Goal: Check status: Check status

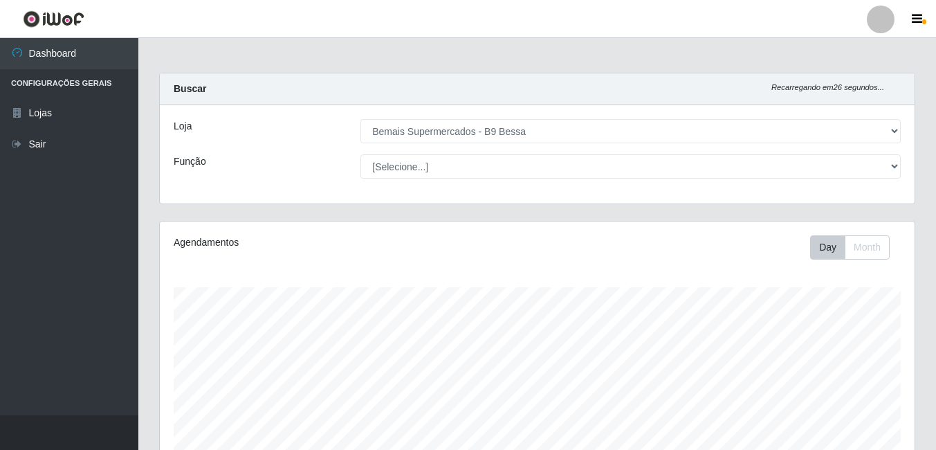
select select "410"
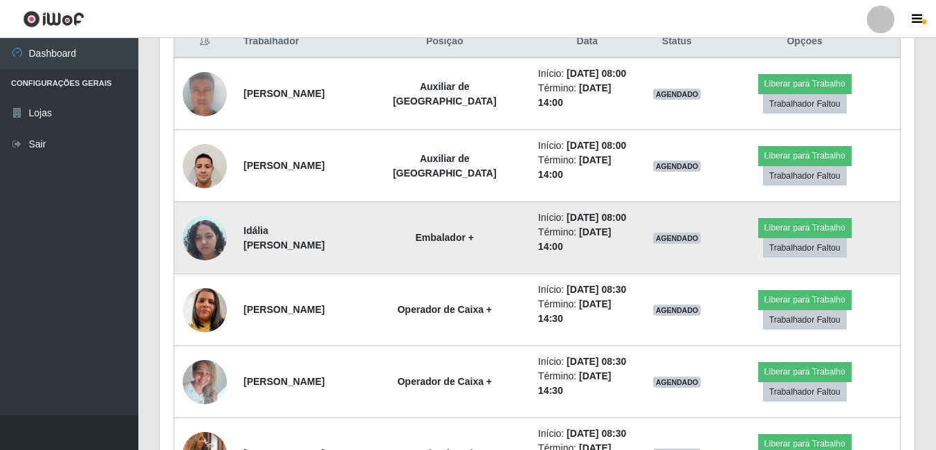
scroll to position [524, 0]
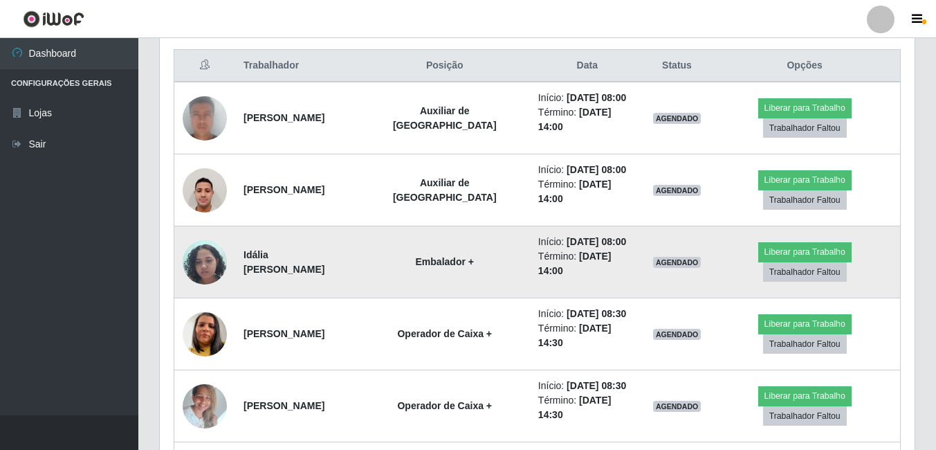
click at [221, 259] on img at bounding box center [205, 261] width 44 height 59
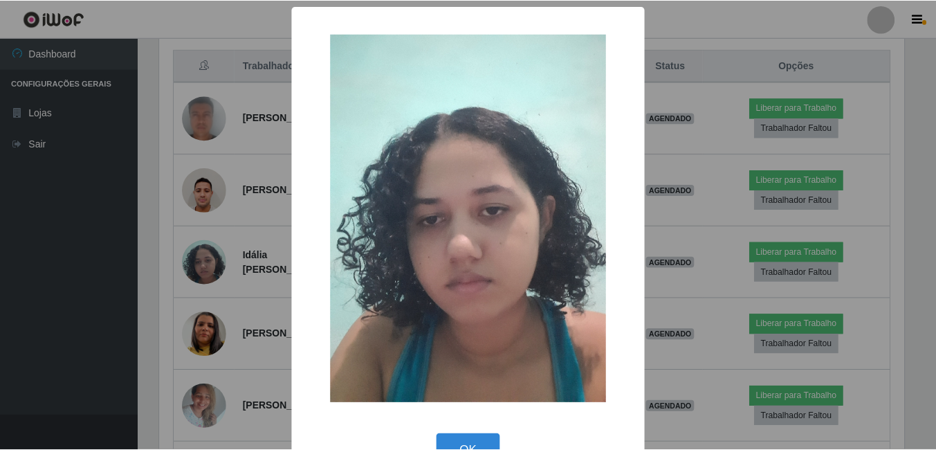
scroll to position [40, 0]
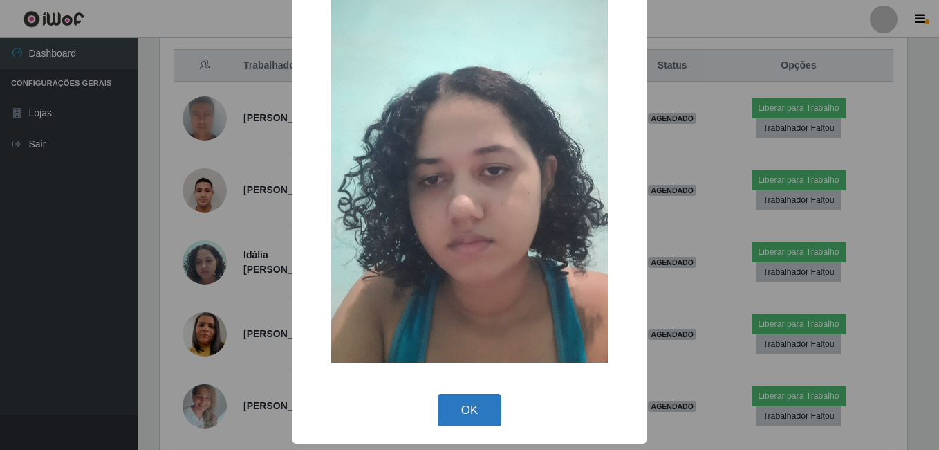
click at [451, 403] on button "OK" at bounding box center [470, 410] width 64 height 33
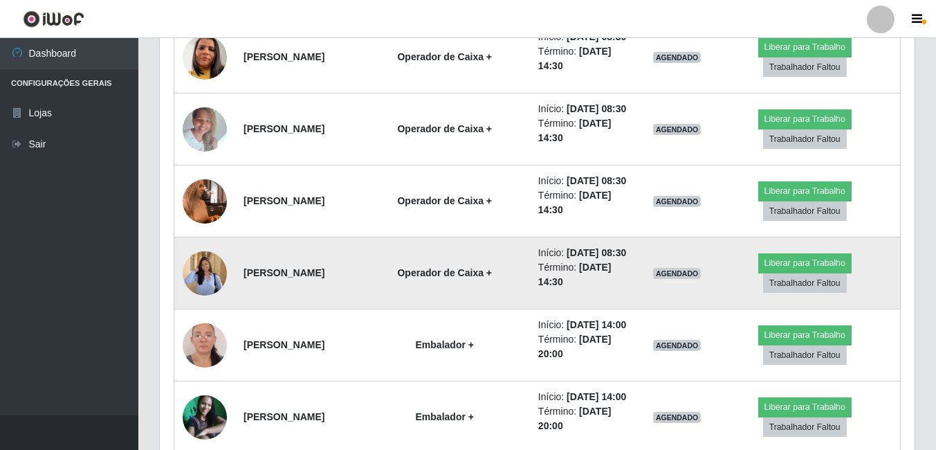
scroll to position [870, 0]
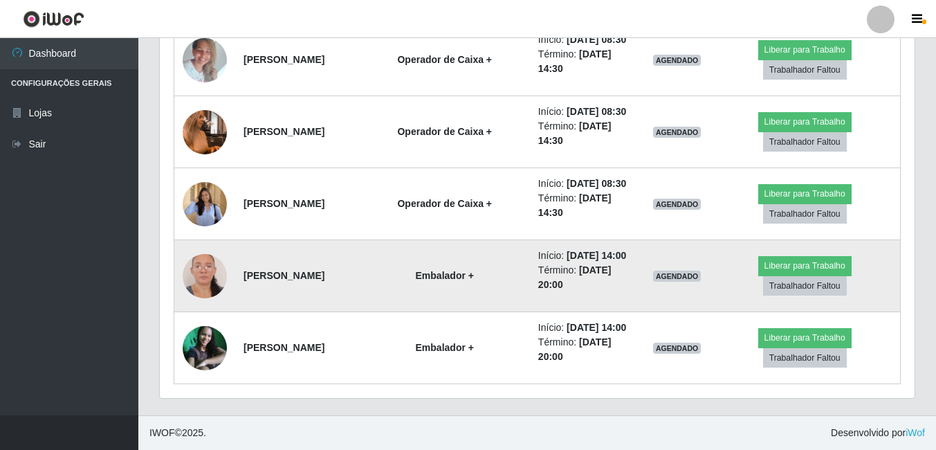
click at [217, 274] on img at bounding box center [205, 276] width 44 height 96
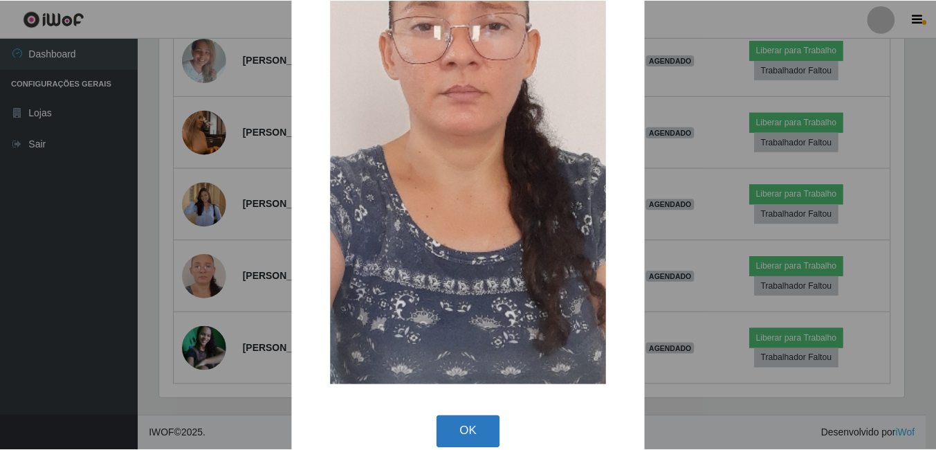
scroll to position [272, 0]
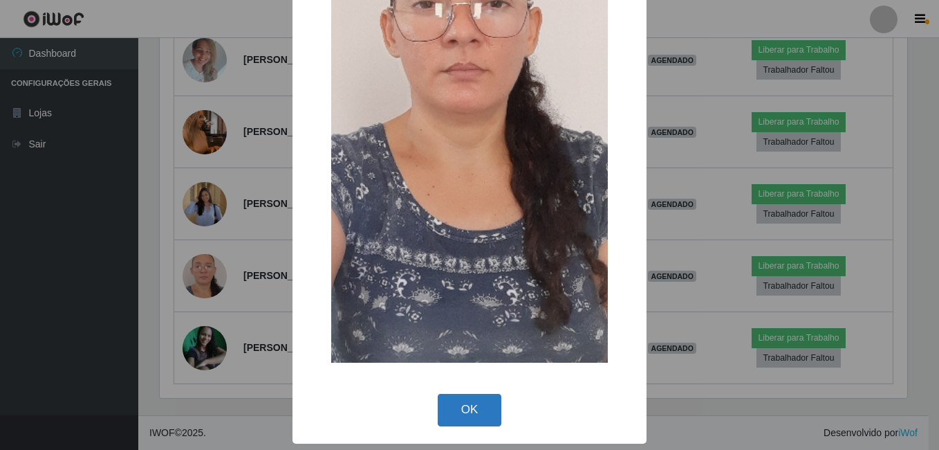
click at [448, 403] on button "OK" at bounding box center [470, 410] width 64 height 33
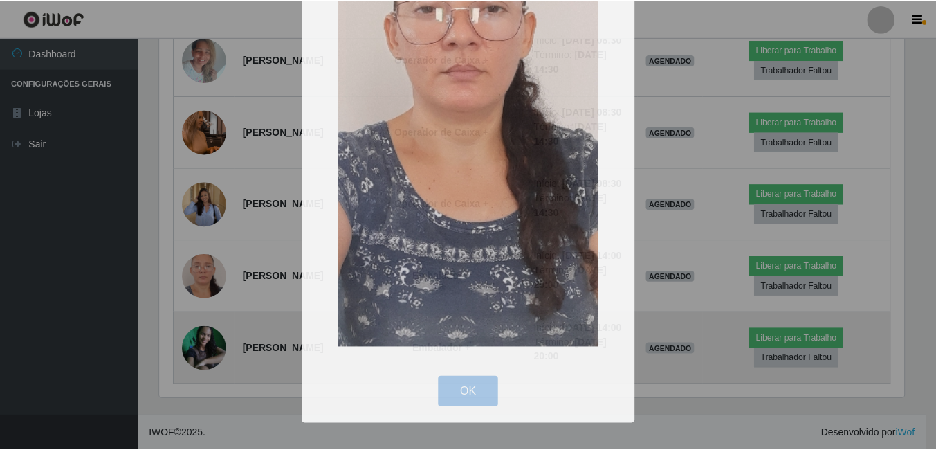
scroll to position [287, 755]
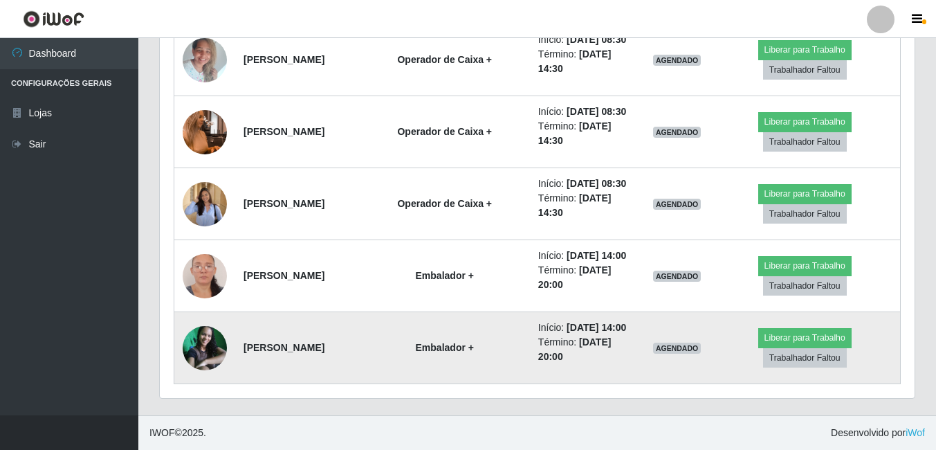
click at [209, 355] on img at bounding box center [205, 348] width 44 height 44
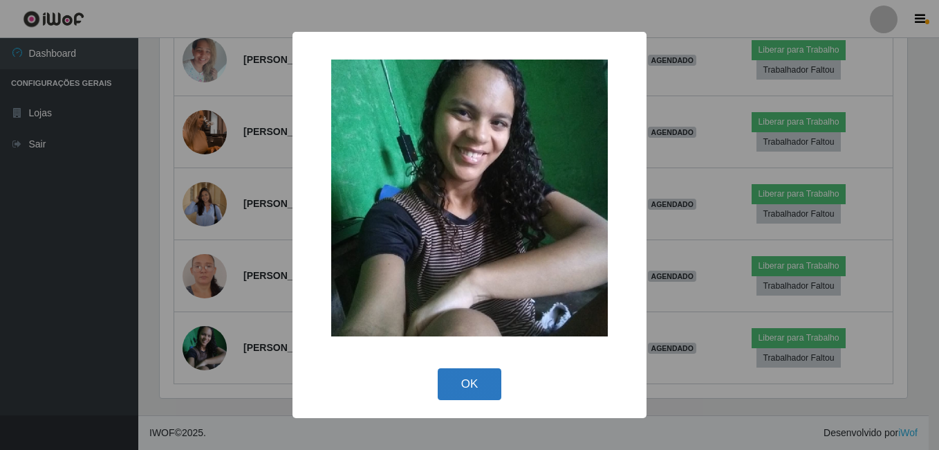
click at [460, 395] on button "OK" at bounding box center [470, 384] width 64 height 33
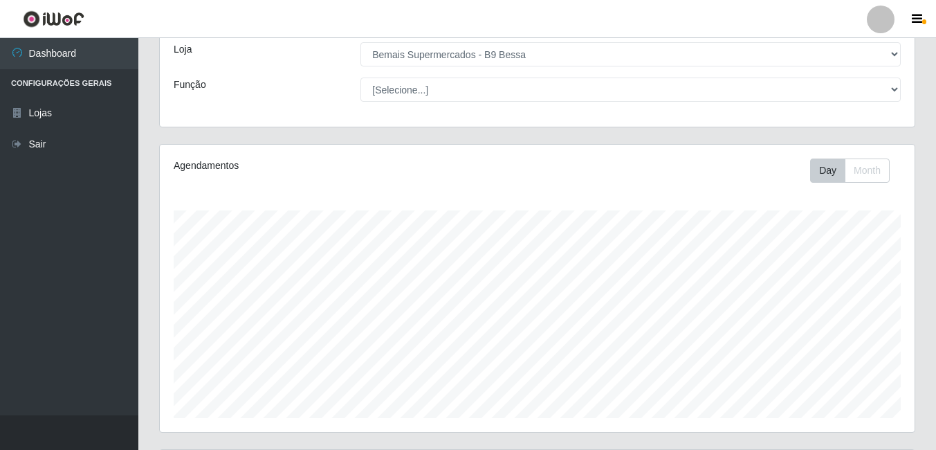
scroll to position [0, 0]
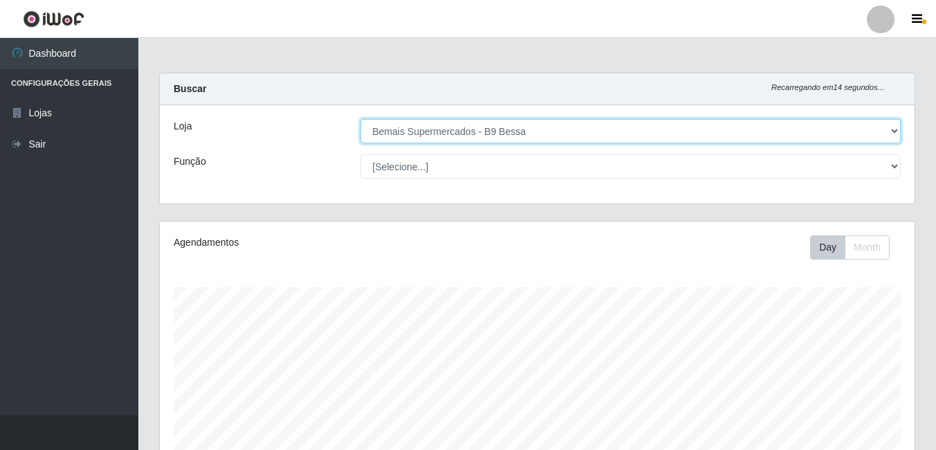
click at [521, 126] on select "[Selecione...] Bemais Supermercados - B9 Bessa" at bounding box center [630, 131] width 540 height 24
click at [360, 119] on select "[Selecione...] Bemais Supermercados - B9 Bessa" at bounding box center [630, 131] width 540 height 24
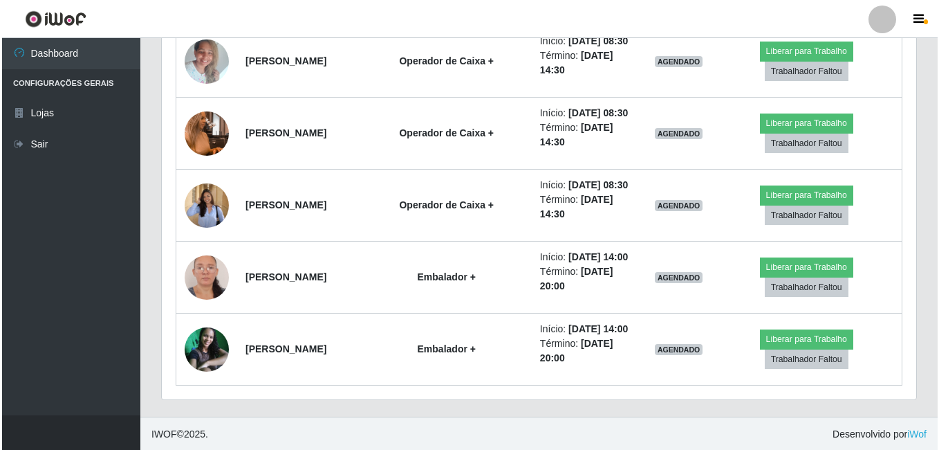
scroll to position [870, 0]
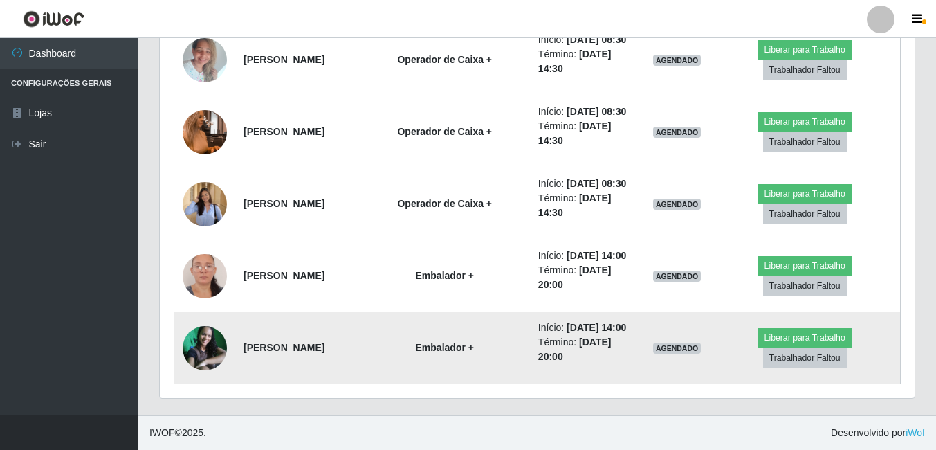
click at [200, 358] on img at bounding box center [205, 348] width 44 height 44
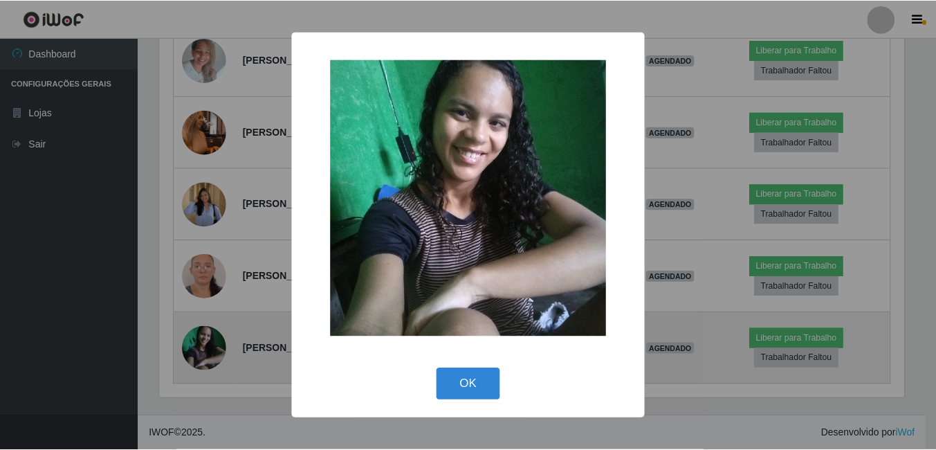
scroll to position [287, 748]
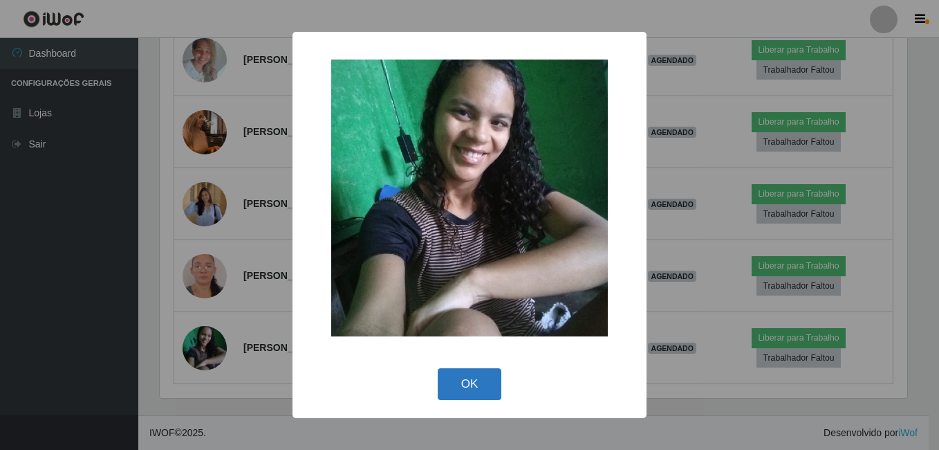
click at [458, 378] on button "OK" at bounding box center [470, 384] width 64 height 33
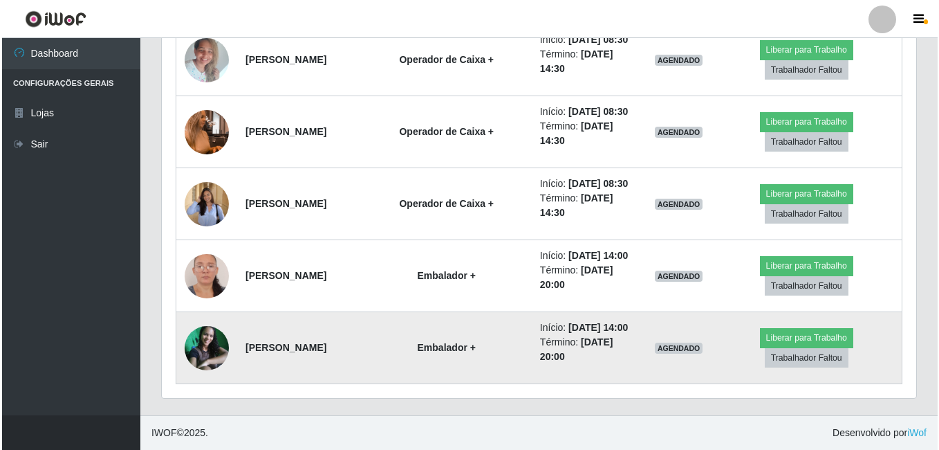
scroll to position [287, 755]
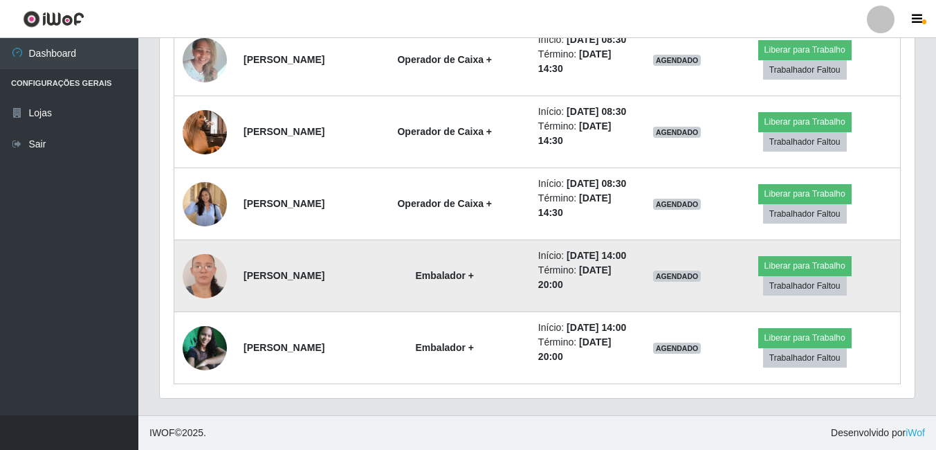
click at [195, 279] on img at bounding box center [205, 276] width 44 height 96
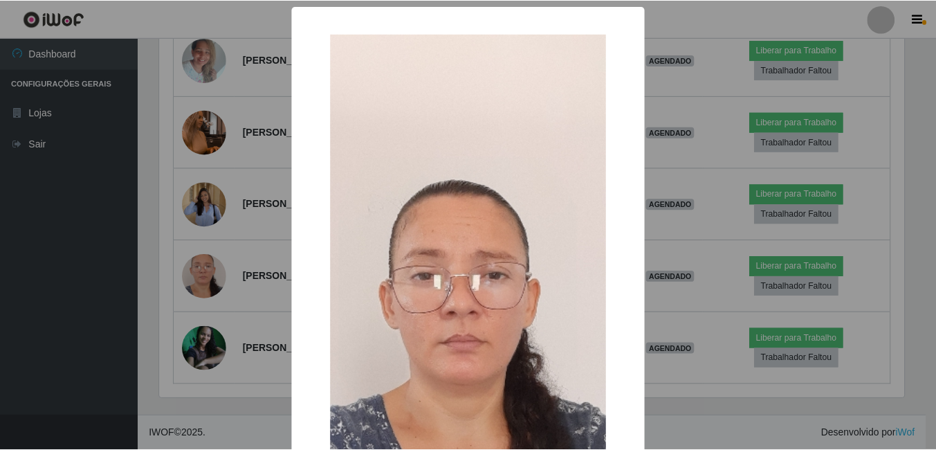
scroll to position [272, 0]
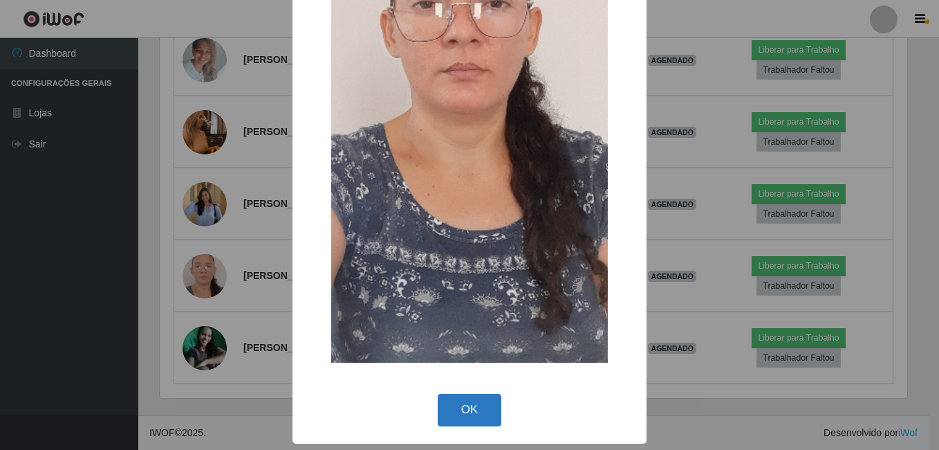
click at [441, 394] on button "OK" at bounding box center [470, 410] width 64 height 33
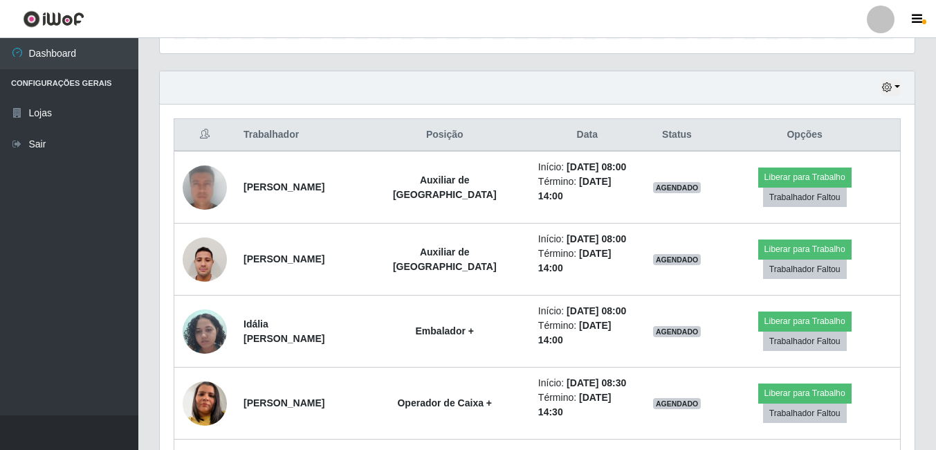
scroll to position [524, 0]
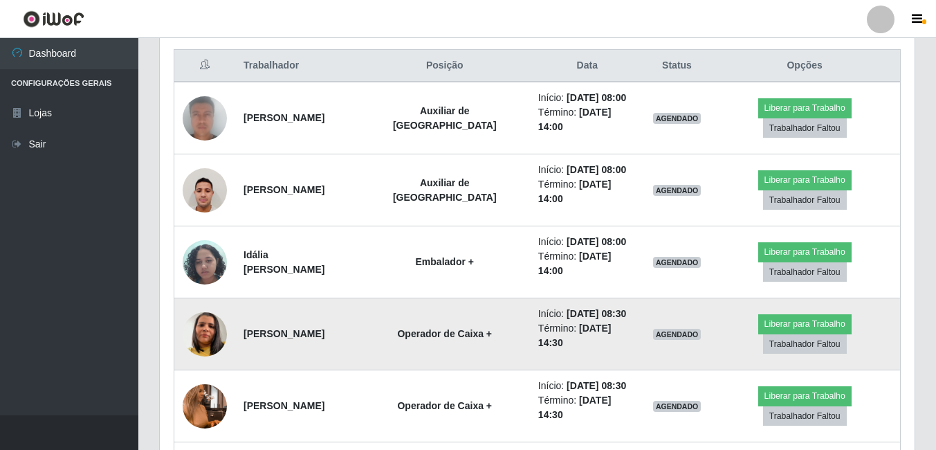
click at [625, 298] on td "Início: [DATE] 08:30 Término: [DATE] 14:30" at bounding box center [587, 334] width 115 height 72
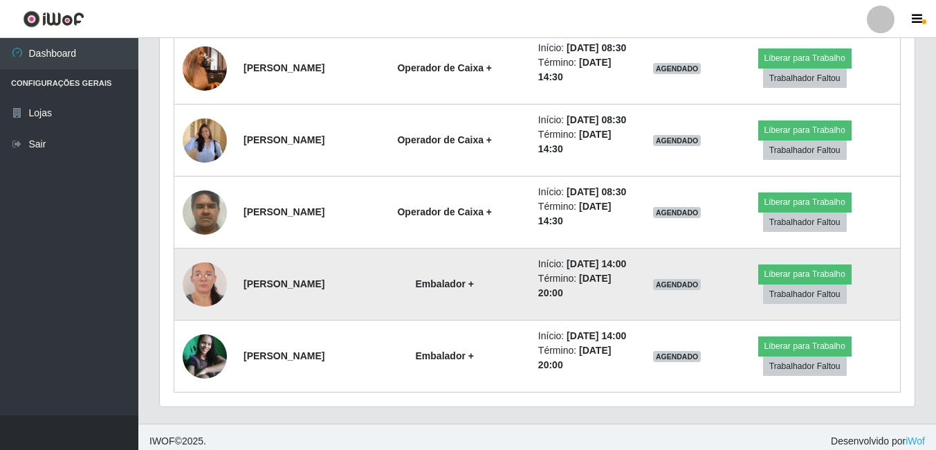
scroll to position [870, 0]
